Goal: Transaction & Acquisition: Obtain resource

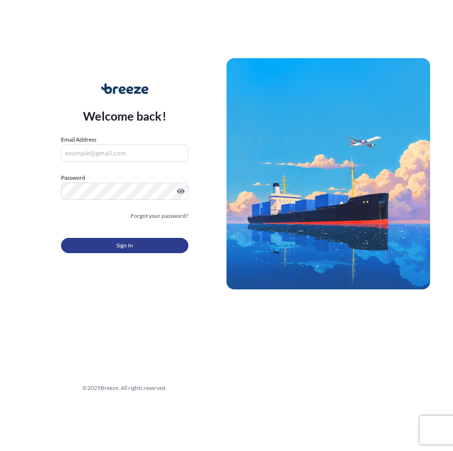
type input "[EMAIL_ADDRESS][DOMAIN_NAME]"
click at [172, 245] on button "Sign In" at bounding box center [124, 245] width 127 height 15
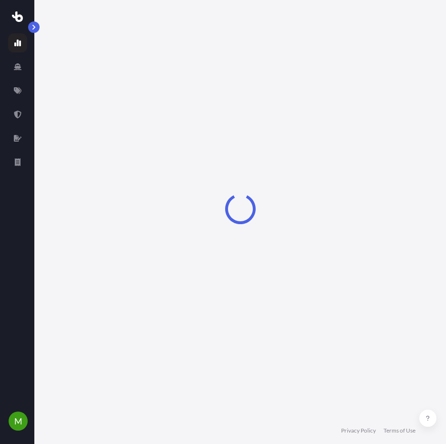
select select "2025"
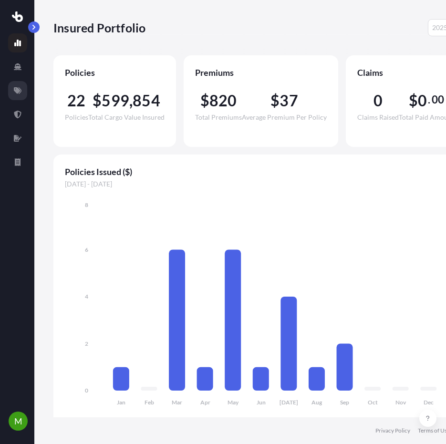
click at [16, 89] on icon at bounding box center [18, 91] width 8 height 8
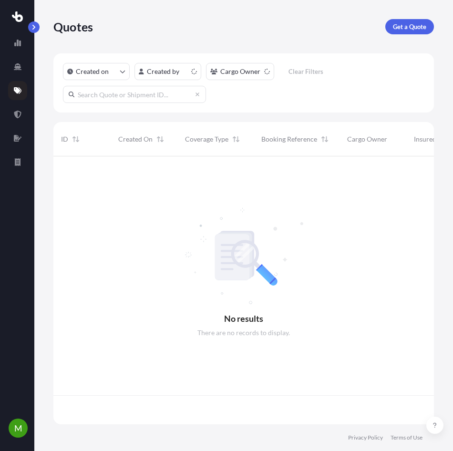
scroll to position [266, 374]
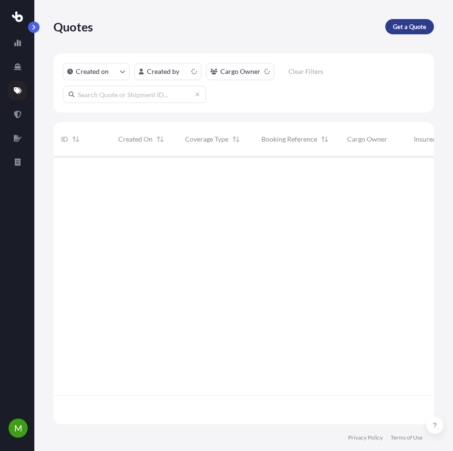
click at [409, 34] on link "Get a Quote" at bounding box center [410, 26] width 49 height 15
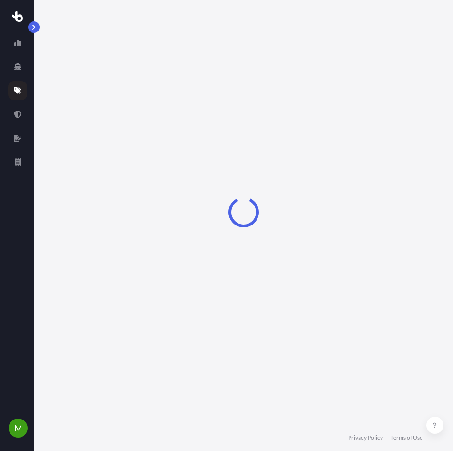
select select "Sea"
select select "1"
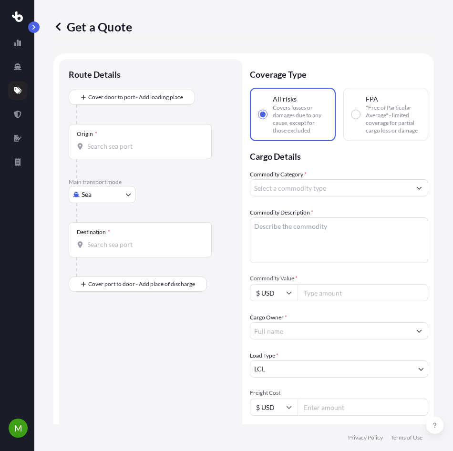
scroll to position [15, 0]
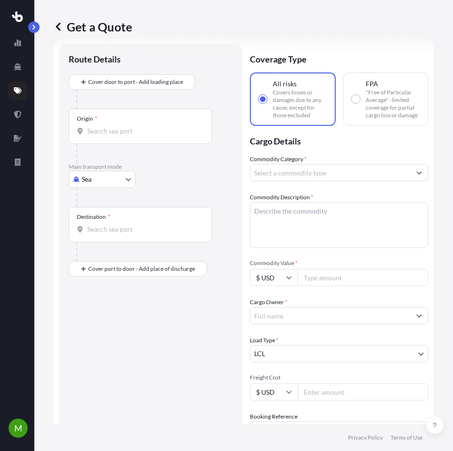
click at [106, 184] on body "M Get a Quote Route Details Cover door to port - Add loading place Place of loa…" at bounding box center [226, 225] width 453 height 451
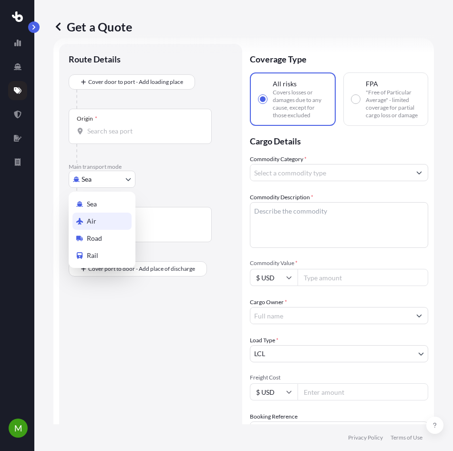
click at [104, 222] on div "Air" at bounding box center [102, 221] width 59 height 17
select select "Air"
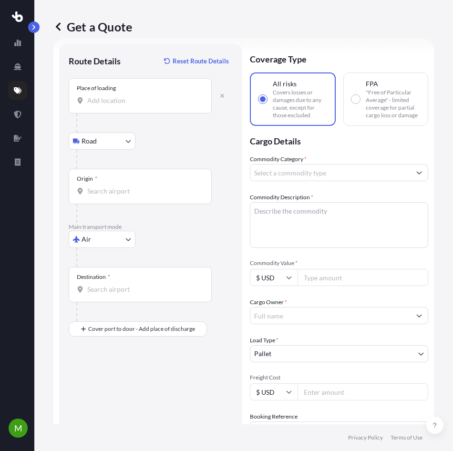
click at [130, 103] on input "Place of loading" at bounding box center [143, 101] width 113 height 10
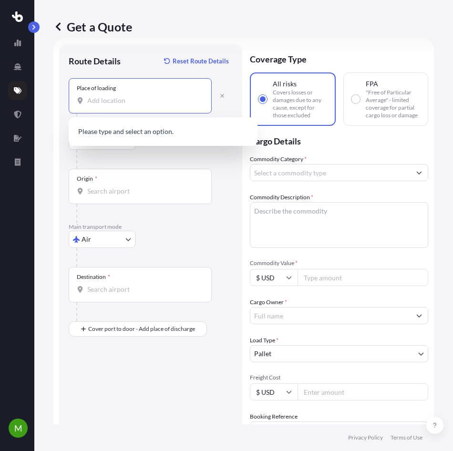
paste input "[STREET_ADDRESS]"
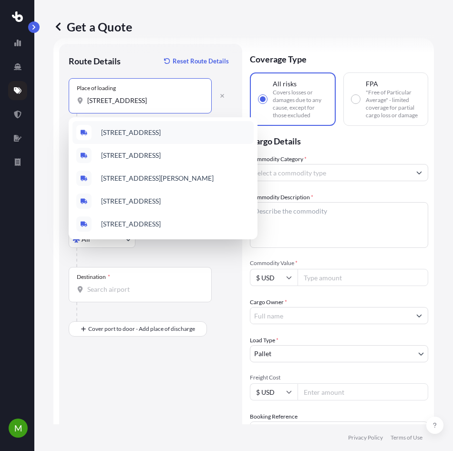
click at [145, 132] on span "[STREET_ADDRESS]" at bounding box center [131, 133] width 60 height 10
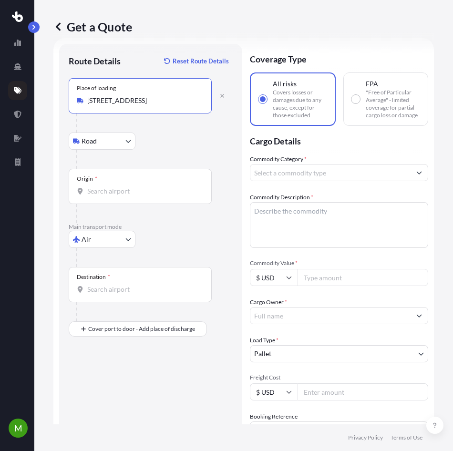
type input "[STREET_ADDRESS]"
click at [117, 192] on input "Origin *" at bounding box center [143, 192] width 113 height 10
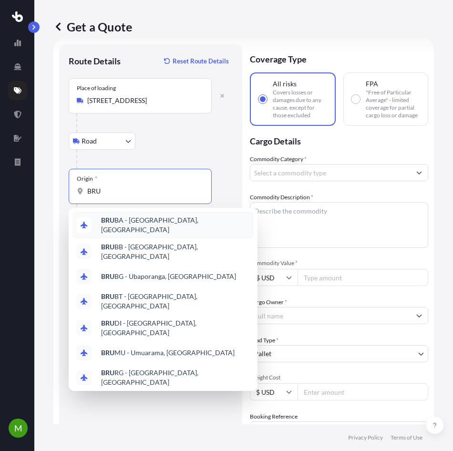
click at [99, 184] on body "0 options available. 10 options available. M Get a Quote Route Details Reset Ro…" at bounding box center [226, 225] width 453 height 451
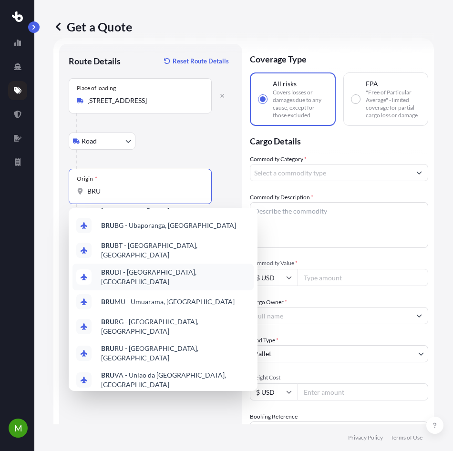
scroll to position [53, 0]
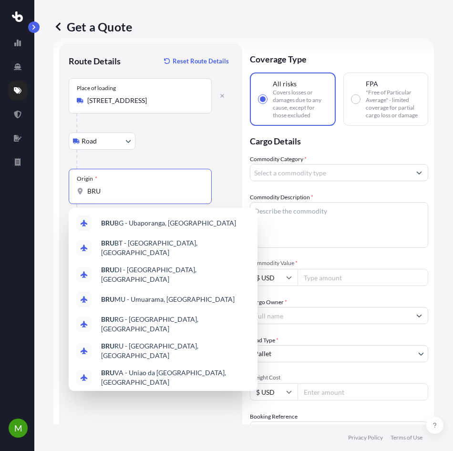
click at [152, 398] on span "BEBGO - Bru cargo, [GEOGRAPHIC_DATA]" at bounding box center [163, 403] width 125 height 10
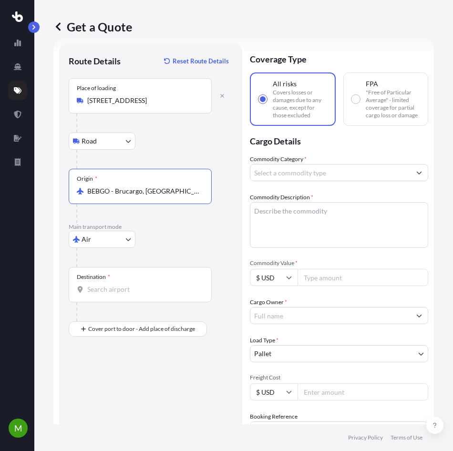
drag, startPoint x: 178, startPoint y: 193, endPoint x: 84, endPoint y: 194, distance: 93.5
click at [84, 194] on div "BEBGO - Brucargo, [GEOGRAPHIC_DATA]" at bounding box center [140, 192] width 127 height 10
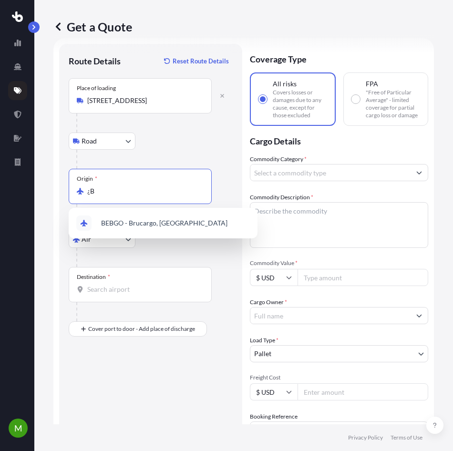
type input "¿"
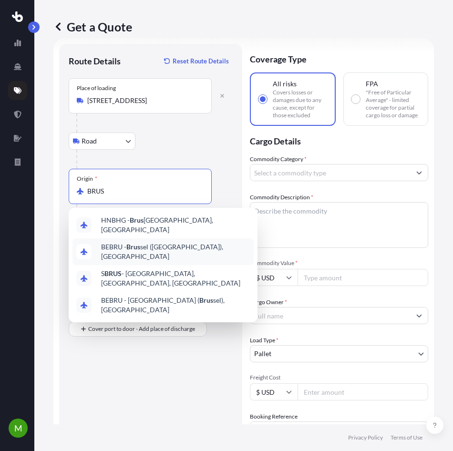
click at [147, 247] on span "BEBRU - Brus sel ([GEOGRAPHIC_DATA]), [GEOGRAPHIC_DATA]" at bounding box center [175, 251] width 149 height 19
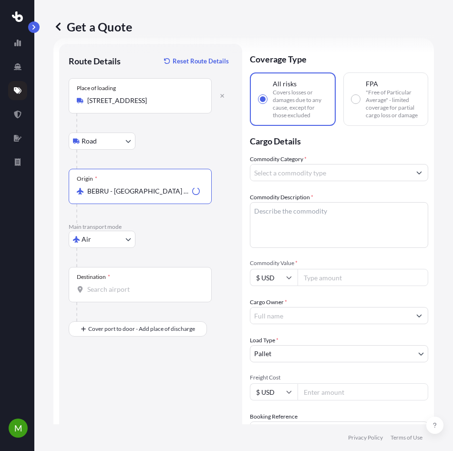
type input "BEBRU - [GEOGRAPHIC_DATA] ([GEOGRAPHIC_DATA]), [GEOGRAPHIC_DATA]"
click at [115, 288] on input "Destination *" at bounding box center [143, 290] width 113 height 10
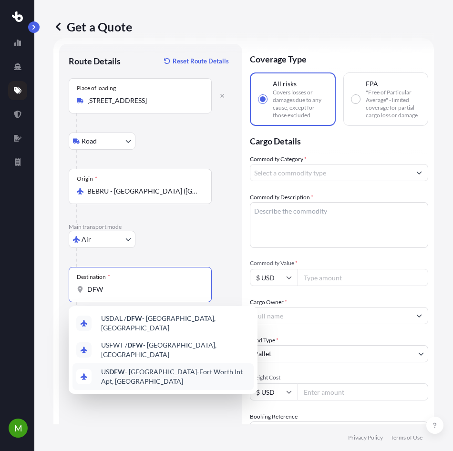
click at [126, 369] on span "US DFW - [GEOGRAPHIC_DATA]-[GEOGRAPHIC_DATA] Int Apt, [GEOGRAPHIC_DATA]" at bounding box center [175, 376] width 149 height 19
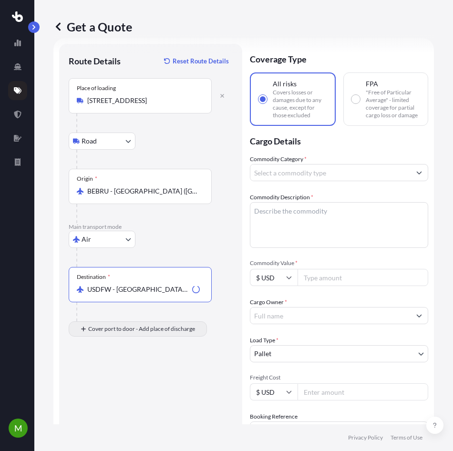
type input "USDFW - [GEOGRAPHIC_DATA]-[GEOGRAPHIC_DATA], [GEOGRAPHIC_DATA]"
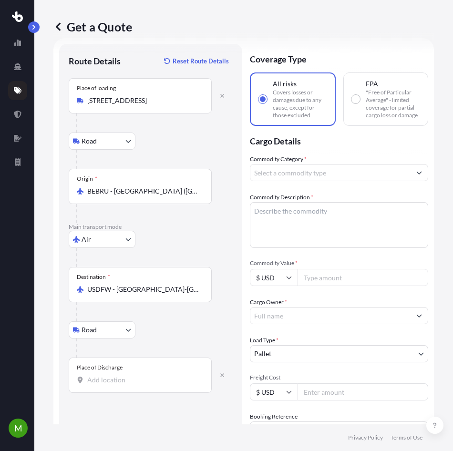
click at [126, 374] on div "Place of Discharge" at bounding box center [140, 375] width 143 height 35
click at [126, 376] on input "Place of Discharge" at bounding box center [143, 381] width 113 height 10
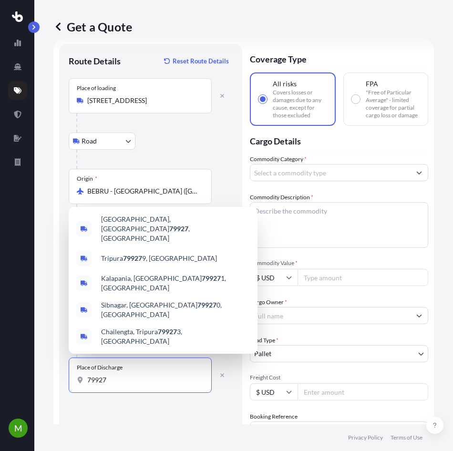
type input "79927"
click at [316, 286] on input "Commodity Value *" at bounding box center [363, 277] width 131 height 17
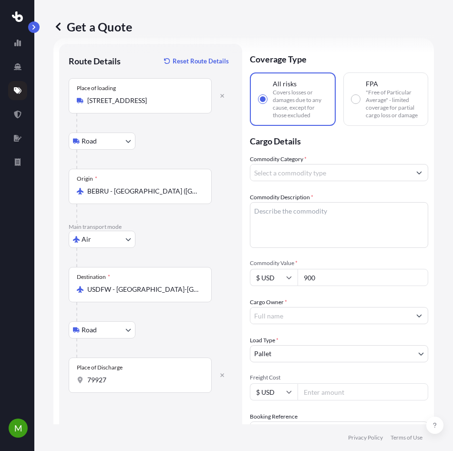
type input "900"
click at [310, 233] on textarea "Commodity Description *" at bounding box center [339, 225] width 178 height 46
type textarea "C"
type textarea "TEXTIL"
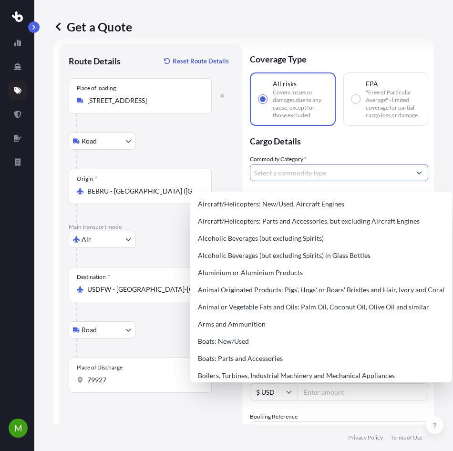
click at [312, 181] on input "Commodity Category *" at bounding box center [331, 172] width 160 height 17
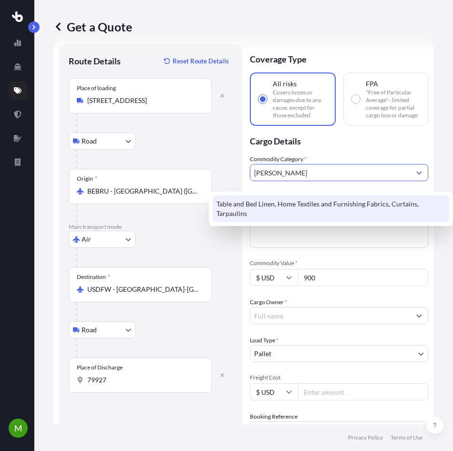
click at [317, 202] on div "Table and Bed Linen, Home Textiles and Furnishing Fabrics, Curtains, Tarpaulins" at bounding box center [331, 209] width 237 height 27
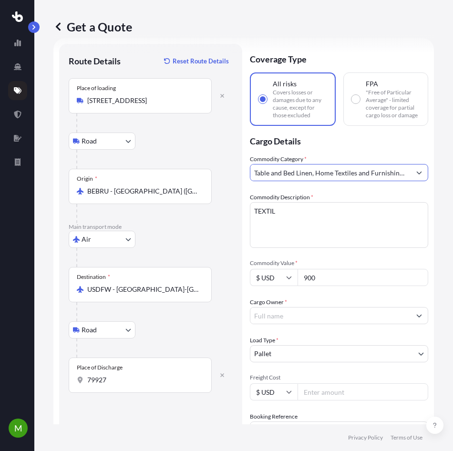
type input "Table and Bed Linen, Home Textiles and Furnishing Fabrics, Curtains, Tarpaulins"
click at [326, 321] on input "Cargo Owner *" at bounding box center [331, 315] width 160 height 17
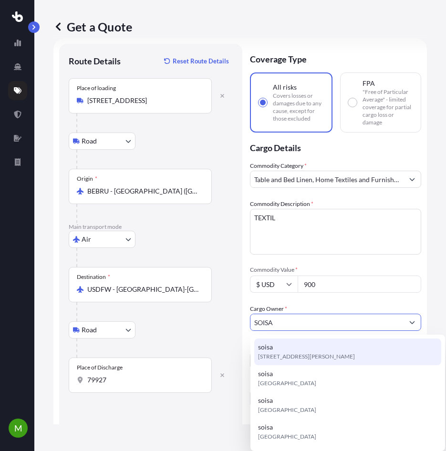
click at [320, 358] on span "[STREET_ADDRESS][PERSON_NAME]" at bounding box center [306, 357] width 97 height 10
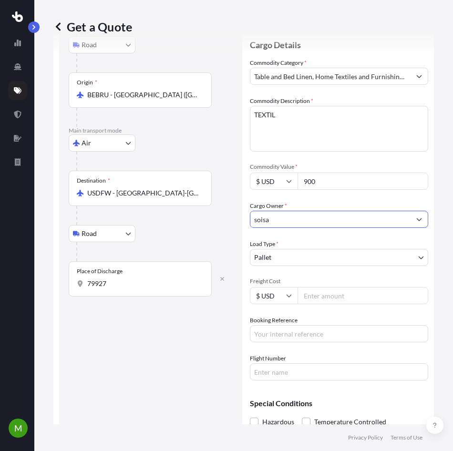
scroll to position [112, 0]
type input "soisa"
click at [320, 304] on input "Freight Cost" at bounding box center [363, 295] width 131 height 17
type input "1300"
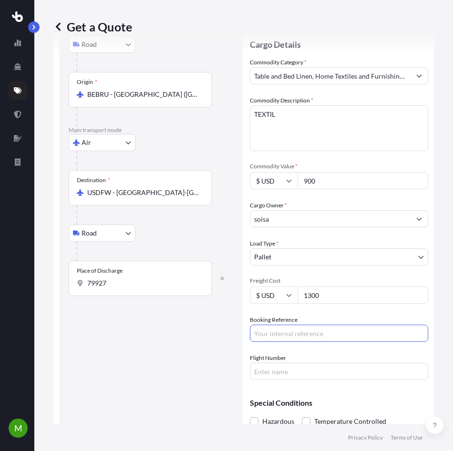
click at [357, 342] on input "Booking Reference" at bounding box center [339, 333] width 178 height 17
paste input "QUOTE #1706 PO 37346"
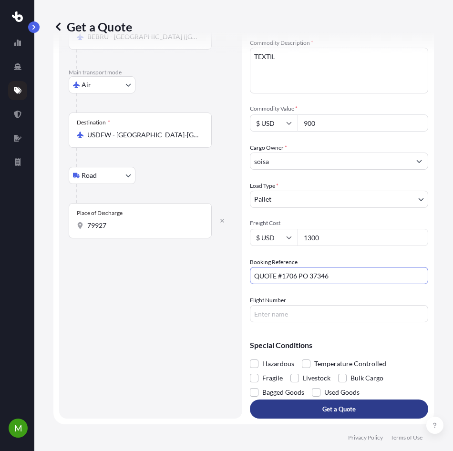
type input "QUOTE #1706 PO 37346"
click at [360, 410] on button "Get a Quote" at bounding box center [339, 409] width 178 height 19
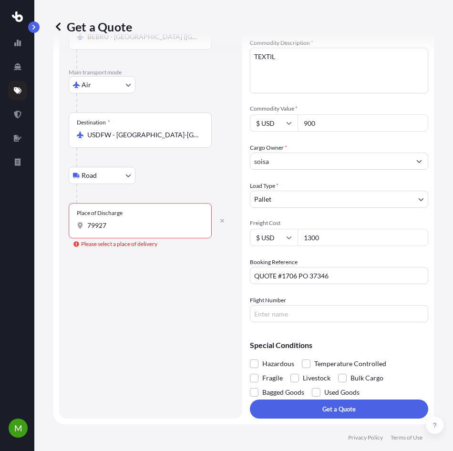
click at [129, 243] on div "Route Details Reset Route Details Place of loading [STREET_ADDRESS][GEOGRAPHIC_…" at bounding box center [151, 154] width 164 height 511
click at [122, 221] on input "79927" at bounding box center [143, 226] width 113 height 10
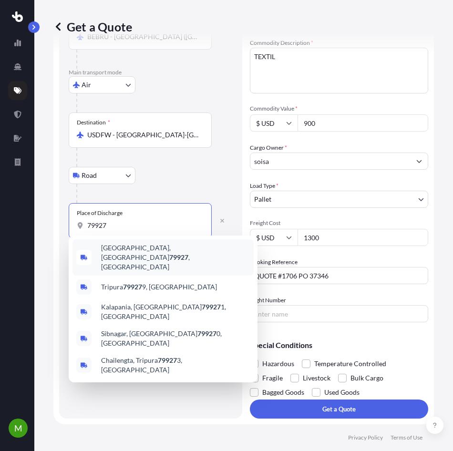
click at [147, 241] on div "[GEOGRAPHIC_DATA] , [GEOGRAPHIC_DATA]" at bounding box center [163, 258] width 181 height 36
type input "[GEOGRAPHIC_DATA], [GEOGRAPHIC_DATA]"
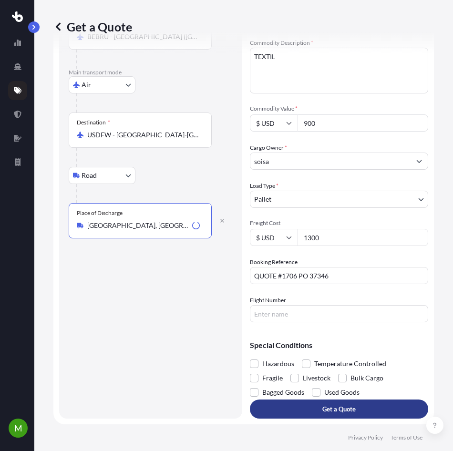
click at [369, 408] on button "Get a Quote" at bounding box center [339, 409] width 178 height 19
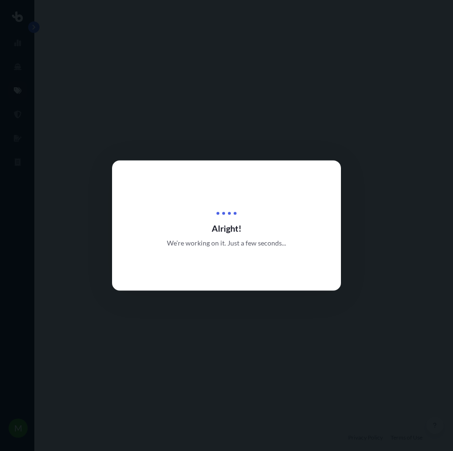
select select "Road"
select select "Air"
select select "Road"
select select "1"
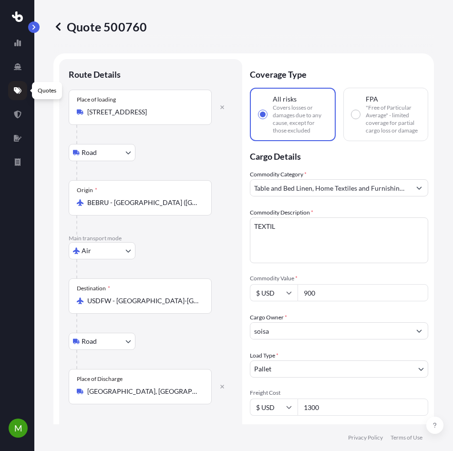
click at [17, 90] on icon at bounding box center [18, 90] width 8 height 7
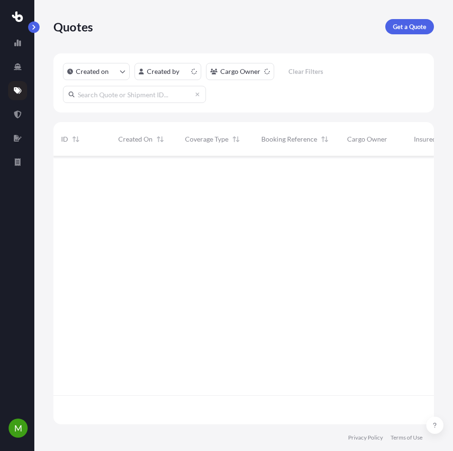
scroll to position [266, 374]
click at [418, 21] on link "Get a Quote" at bounding box center [410, 26] width 49 height 15
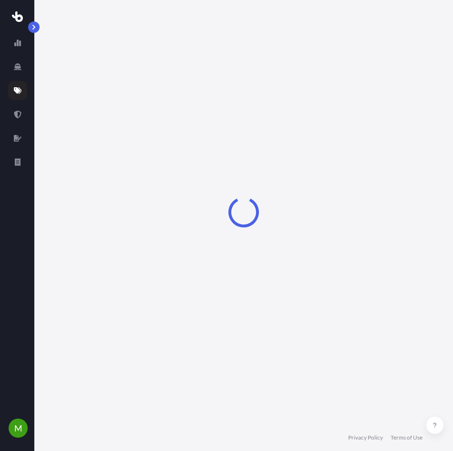
scroll to position [15, 0]
select select "Sea"
select select "1"
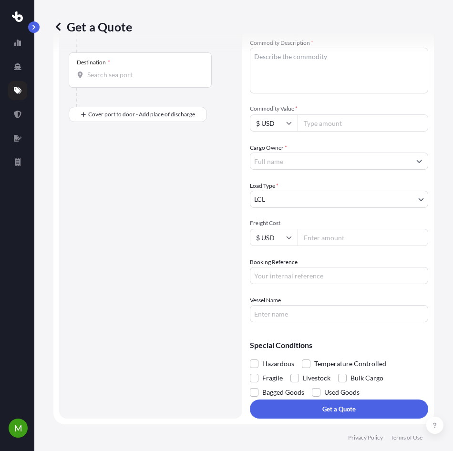
scroll to position [173, 0]
click at [294, 281] on input "Booking Reference" at bounding box center [339, 275] width 178 height 17
paste input "PO 36442 Y 36952"
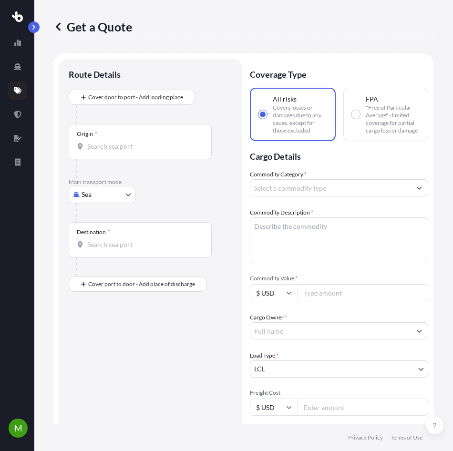
type input "PO 36442 Y 36952"
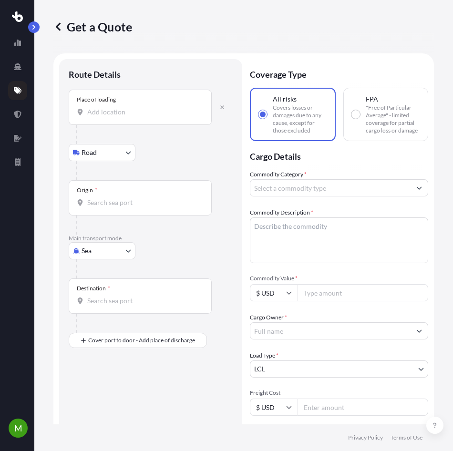
click at [151, 114] on input "Place of loading" at bounding box center [143, 112] width 113 height 10
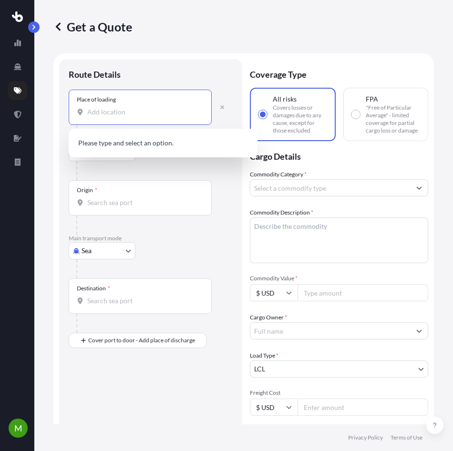
paste input "75050"
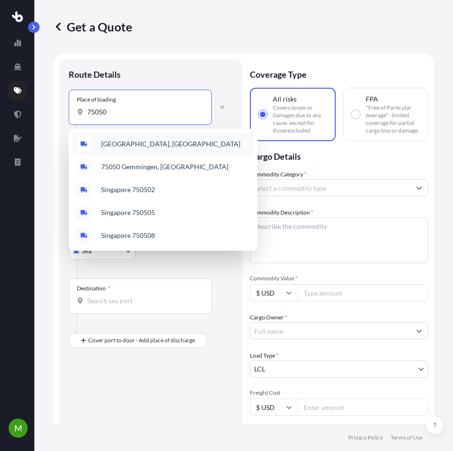
click at [96, 149] on div "[GEOGRAPHIC_DATA], [GEOGRAPHIC_DATA]" at bounding box center [163, 144] width 181 height 23
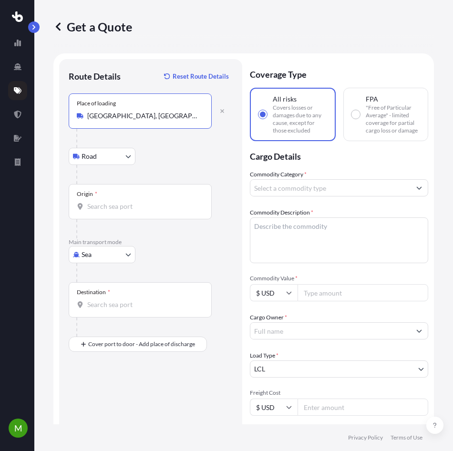
type input "[GEOGRAPHIC_DATA], [GEOGRAPHIC_DATA]"
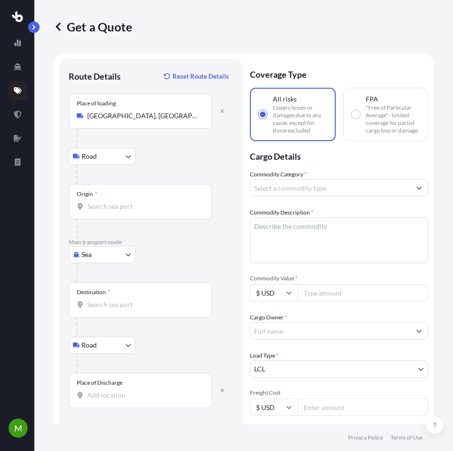
click at [141, 403] on div "Place of Discharge" at bounding box center [140, 390] width 143 height 35
click at [141, 400] on input "Place of Discharge" at bounding box center [143, 396] width 113 height 10
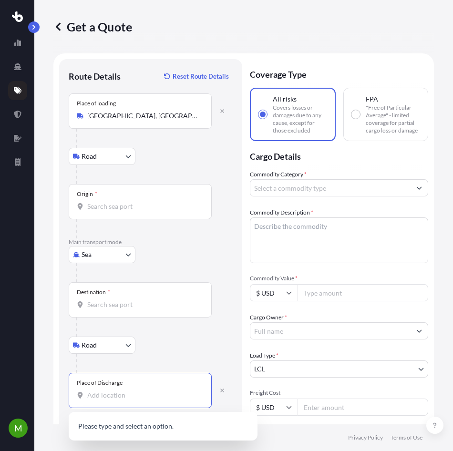
paste input "79927"
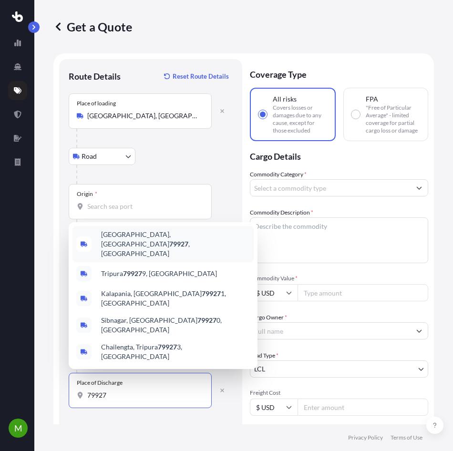
click at [118, 262] on div "[GEOGRAPHIC_DATA] , [GEOGRAPHIC_DATA]" at bounding box center [163, 244] width 181 height 36
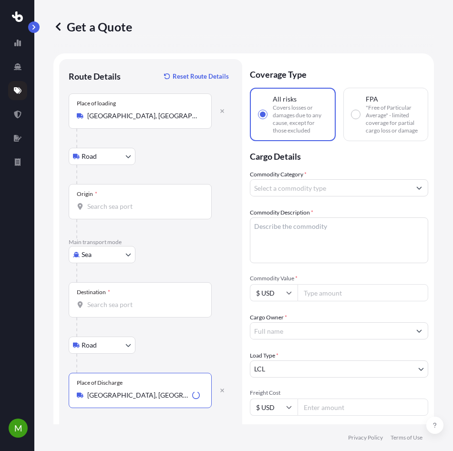
type input "[GEOGRAPHIC_DATA], [GEOGRAPHIC_DATA]"
click at [110, 312] on div "Destination *" at bounding box center [140, 300] width 143 height 35
click at [110, 310] on input "Destination *" at bounding box center [143, 305] width 113 height 10
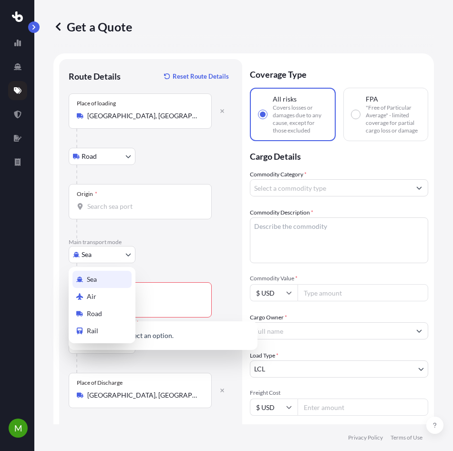
click at [109, 255] on body "0 options available. M Get a Quote Route Details Reset Route Details Place of l…" at bounding box center [226, 225] width 453 height 451
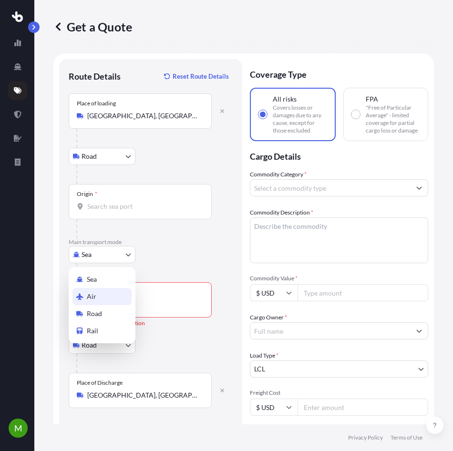
click at [93, 293] on span "Air" at bounding box center [92, 297] width 10 height 10
select select "Air"
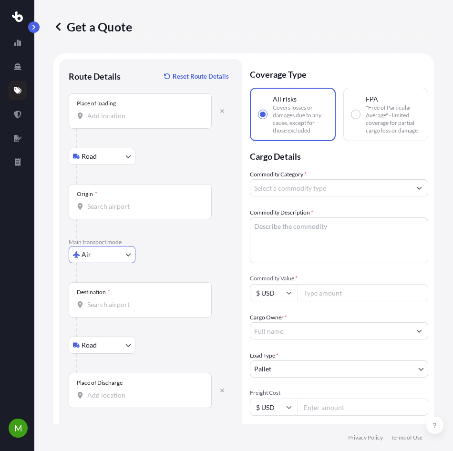
click at [100, 298] on div "Destination *" at bounding box center [140, 300] width 143 height 35
click at [100, 300] on input "Destination *" at bounding box center [143, 305] width 113 height 10
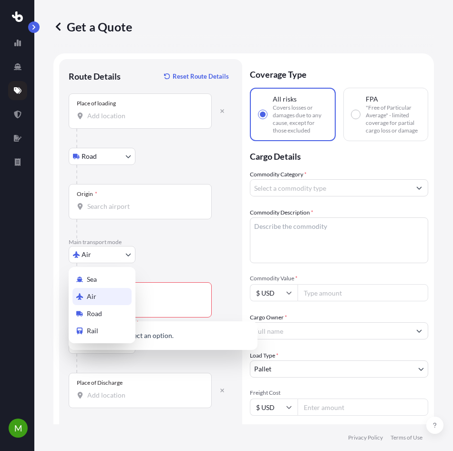
click at [101, 259] on body "0 options available. M Get a Quote Route Details Reset Route Details Place of l…" at bounding box center [226, 225] width 453 height 451
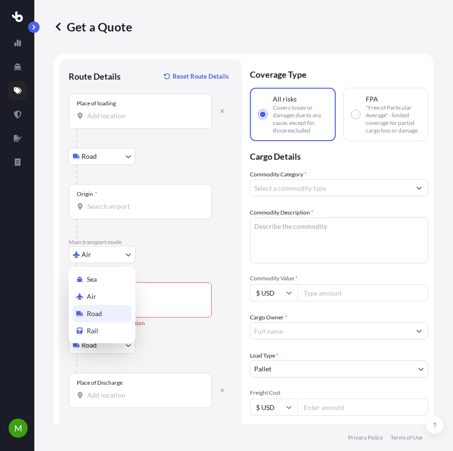
click at [98, 311] on span "Road" at bounding box center [94, 314] width 15 height 10
select select "Road"
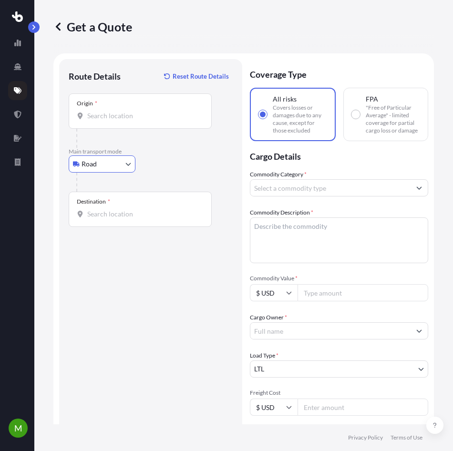
click at [102, 121] on div "Origin *" at bounding box center [140, 111] width 143 height 35
click at [102, 121] on input "Origin *" at bounding box center [143, 116] width 113 height 10
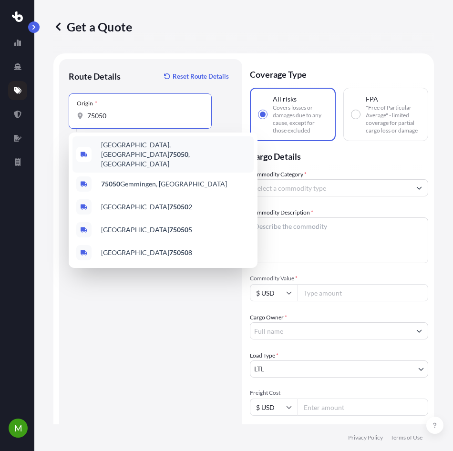
click at [112, 148] on span "[GEOGRAPHIC_DATA] , [GEOGRAPHIC_DATA]" at bounding box center [175, 154] width 149 height 29
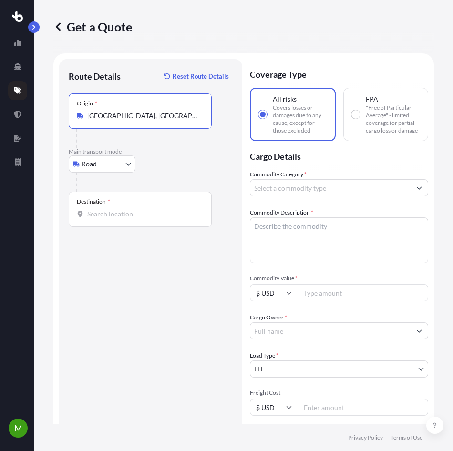
type input "[GEOGRAPHIC_DATA], [GEOGRAPHIC_DATA]"
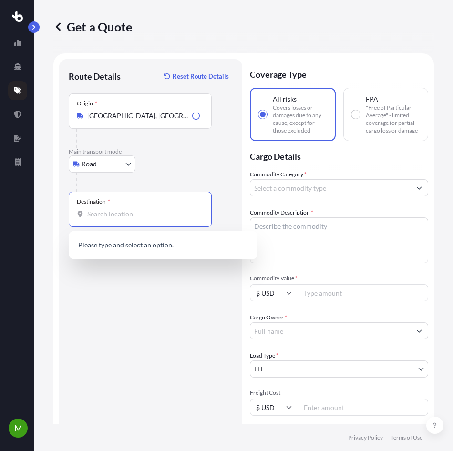
click at [113, 212] on input "Destination *" at bounding box center [143, 215] width 113 height 10
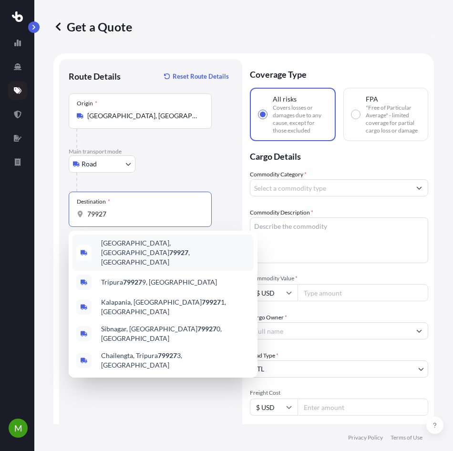
click at [122, 247] on span "[GEOGRAPHIC_DATA] , [GEOGRAPHIC_DATA]" at bounding box center [175, 253] width 149 height 29
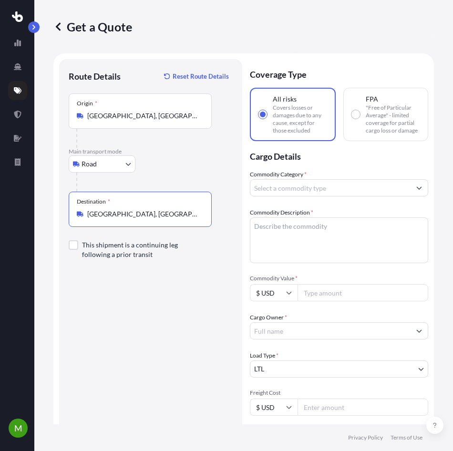
type input "[GEOGRAPHIC_DATA], [GEOGRAPHIC_DATA]"
click at [298, 243] on textarea "Commodity Description *" at bounding box center [339, 241] width 178 height 46
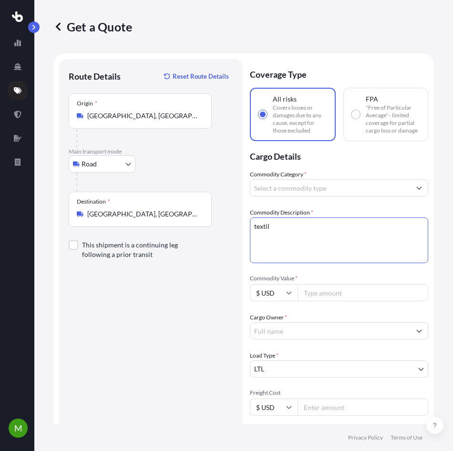
type textarea "textil"
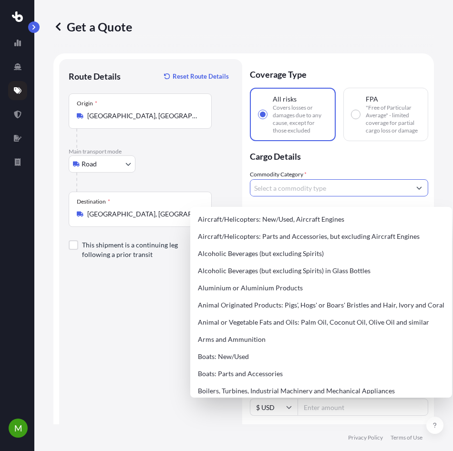
click at [266, 197] on input "Commodity Category *" at bounding box center [331, 187] width 160 height 17
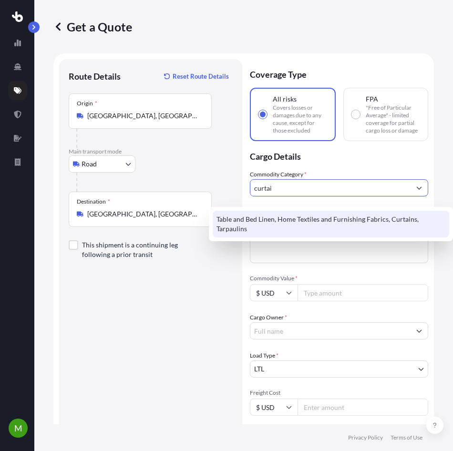
click at [281, 226] on div "Table and Bed Linen, Home Textiles and Furnishing Fabrics, Curtains, Tarpaulins" at bounding box center [331, 224] width 237 height 27
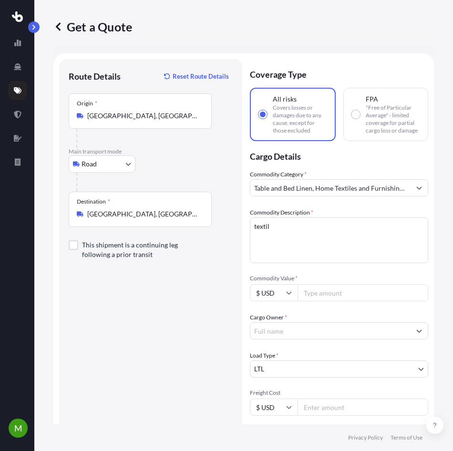
type input "Aluminium or Aluminium Products"
click at [324, 302] on input "Commodity Value *" at bounding box center [363, 292] width 131 height 17
type input "10584"
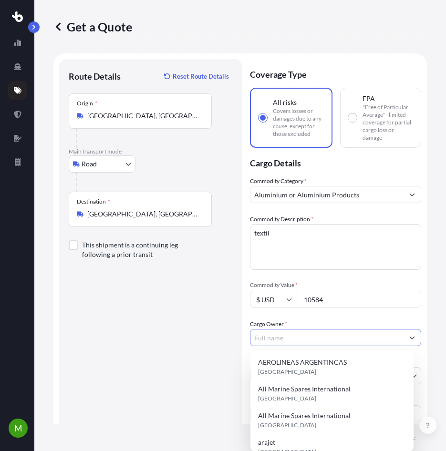
click at [324, 335] on input "Cargo Owner *" at bounding box center [327, 337] width 153 height 17
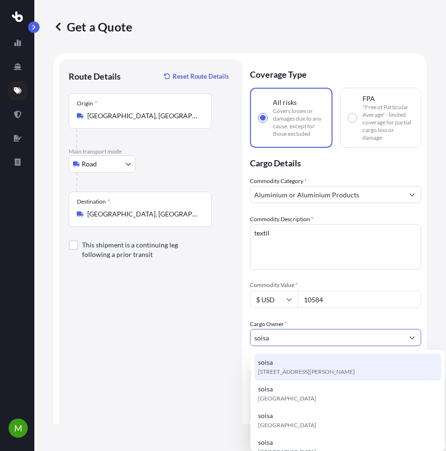
click at [322, 363] on div "soisa [STREET_ADDRESS][PERSON_NAME]" at bounding box center [347, 367] width 187 height 27
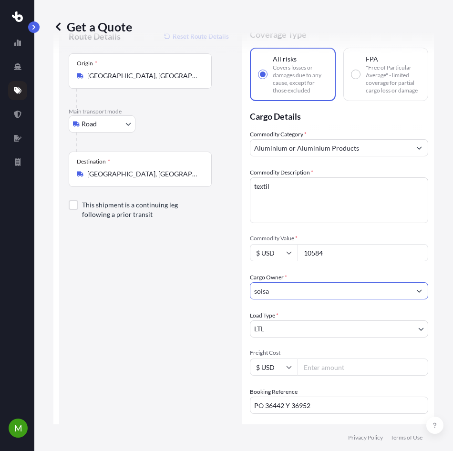
scroll to position [40, 0]
type input "soisa"
click at [314, 377] on input "Freight Cost" at bounding box center [363, 367] width 131 height 17
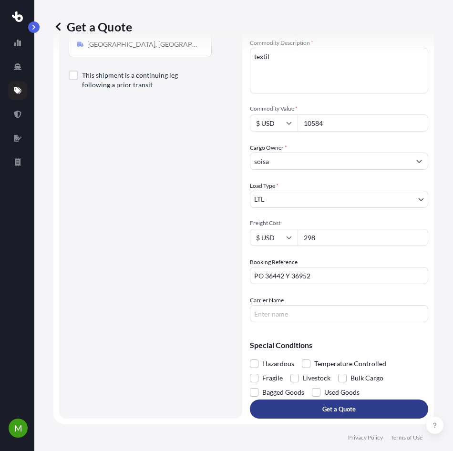
type input "298"
click at [334, 408] on p "Get a Quote" at bounding box center [339, 410] width 33 height 10
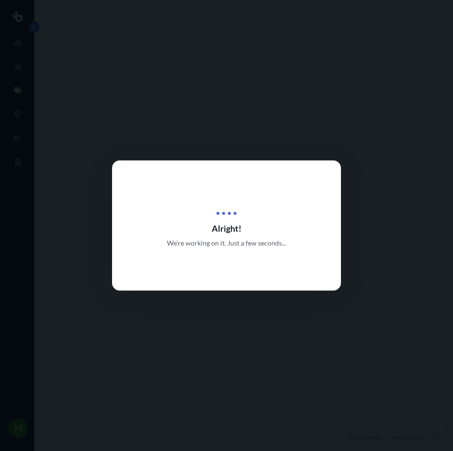
select select "Road"
select select "1"
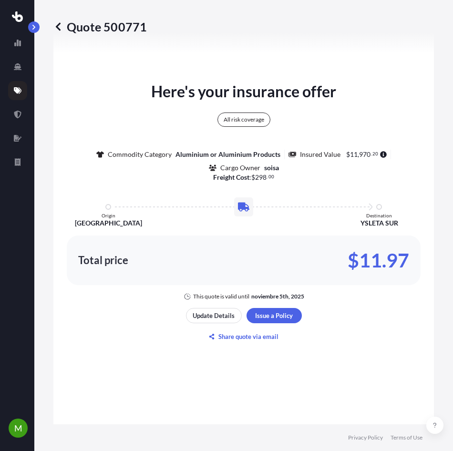
scroll to position [807, 0]
